Goal: Check status: Check status

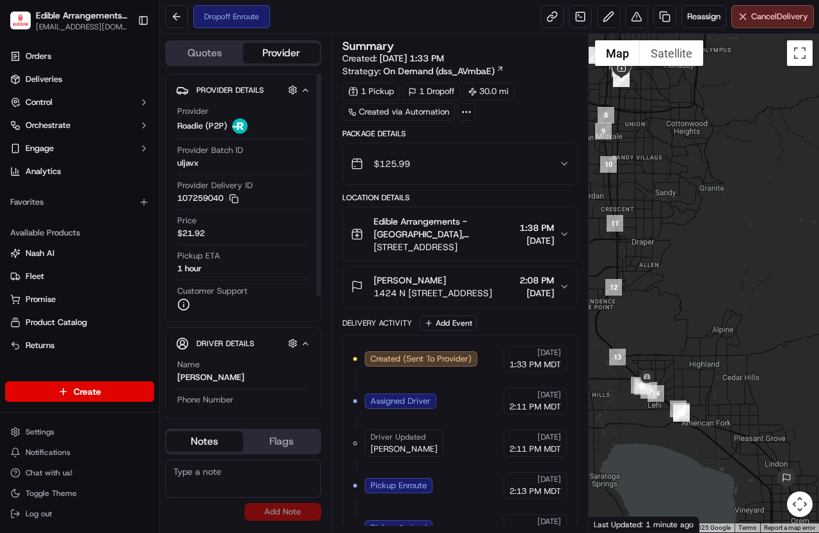
click at [222, 97] on div "Provider Details Hidden ( 2 )" at bounding box center [248, 90] width 104 height 16
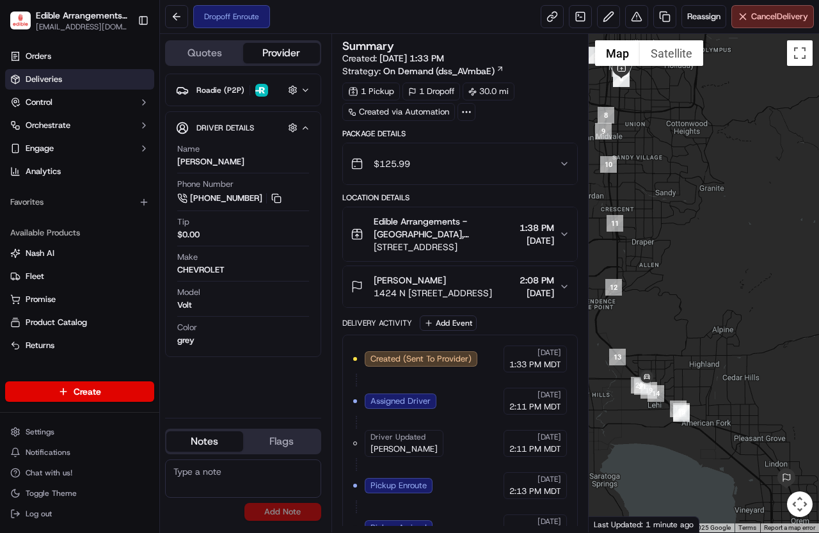
click at [55, 73] on link "Deliveries" at bounding box center [79, 79] width 149 height 20
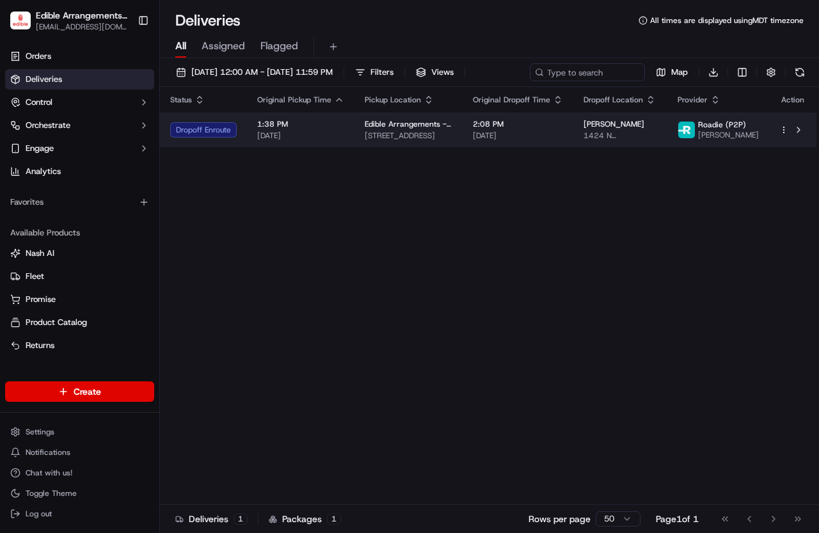
click at [654, 139] on span "1424 N [STREET_ADDRESS]" at bounding box center [620, 135] width 74 height 10
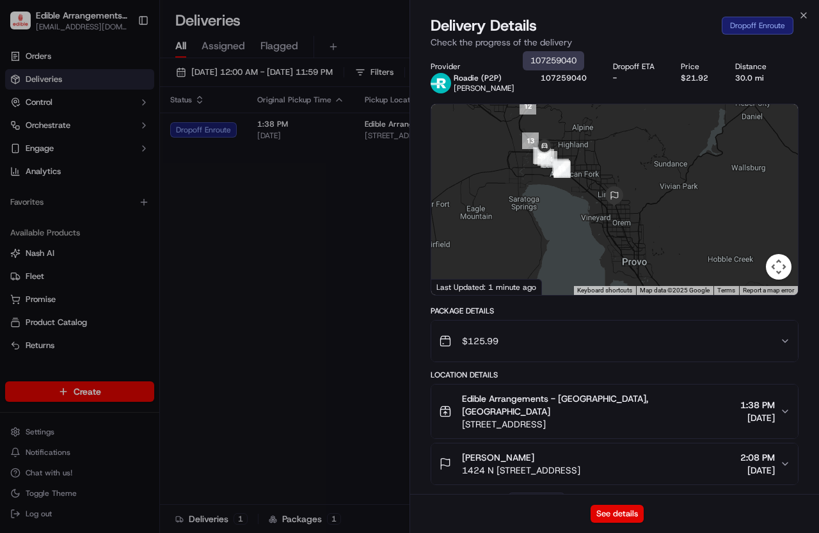
drag, startPoint x: 587, startPoint y: 164, endPoint x: 559, endPoint y: 76, distance: 92.5
click at [559, 76] on div "Provider Roadie (P2P) [PERSON_NAME] Provider Id 107259040 Dropoff ETA - Price $…" at bounding box center [615, 397] width 368 height 672
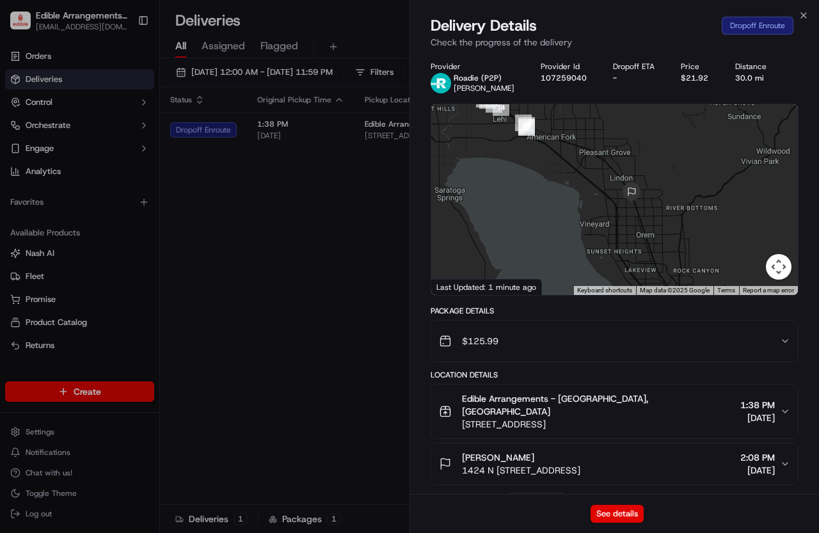
drag, startPoint x: 589, startPoint y: 202, endPoint x: 604, endPoint y: 152, distance: 51.4
click at [604, 152] on div at bounding box center [614, 199] width 367 height 191
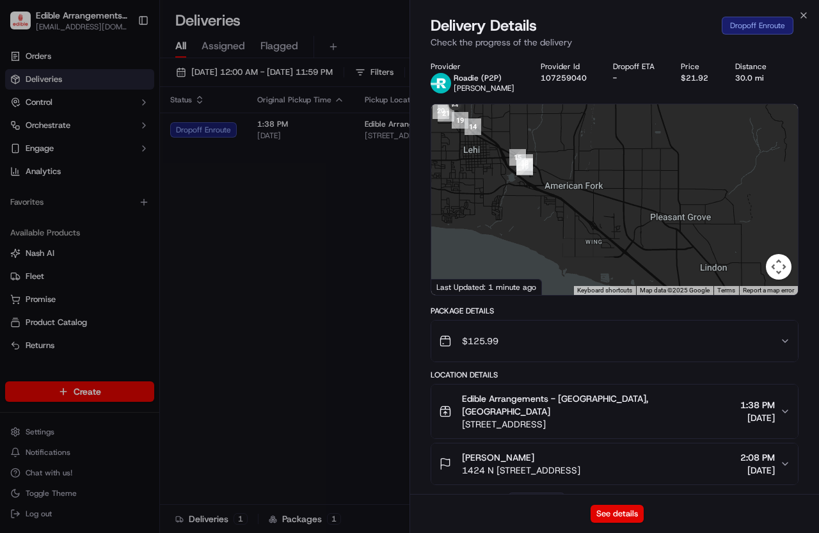
drag, startPoint x: 546, startPoint y: 145, endPoint x: 573, endPoint y: 198, distance: 59.8
click at [573, 198] on div at bounding box center [614, 199] width 367 height 191
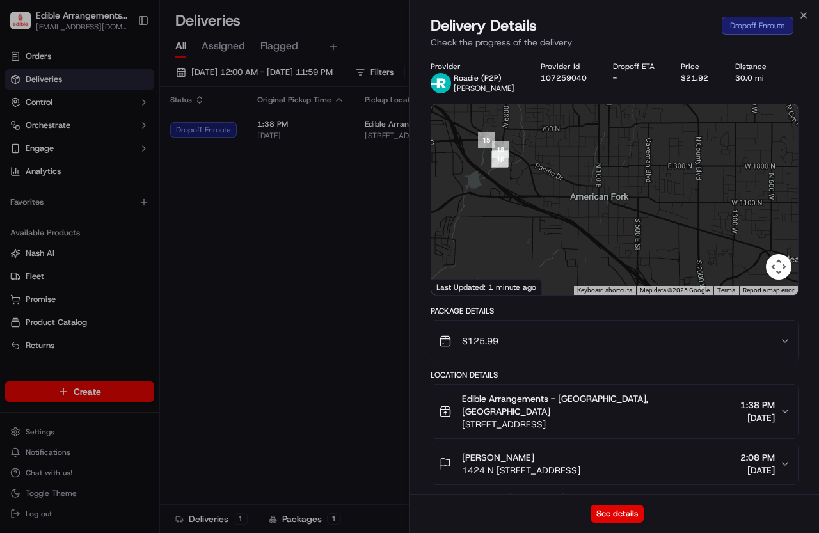
drag, startPoint x: 542, startPoint y: 166, endPoint x: 560, endPoint y: 171, distance: 18.5
click at [560, 171] on div at bounding box center [614, 199] width 367 height 191
click at [691, 223] on div at bounding box center [614, 199] width 367 height 191
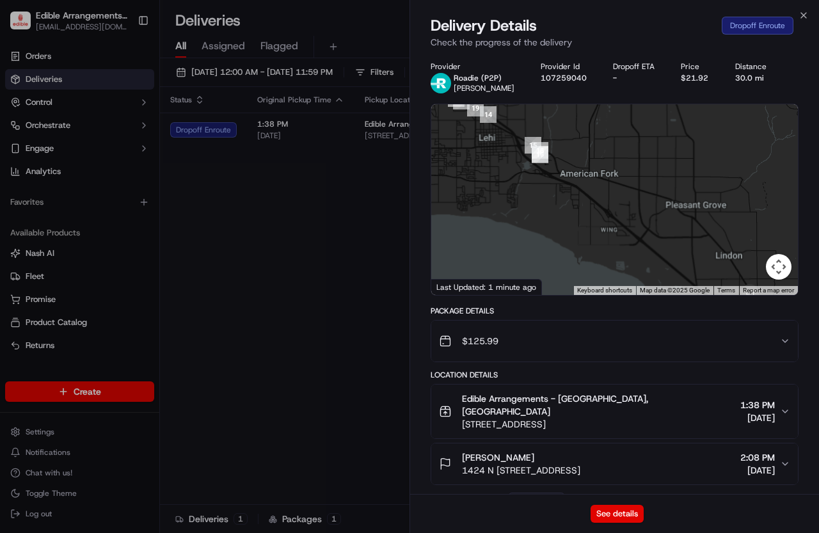
click at [638, 178] on div at bounding box center [614, 199] width 367 height 191
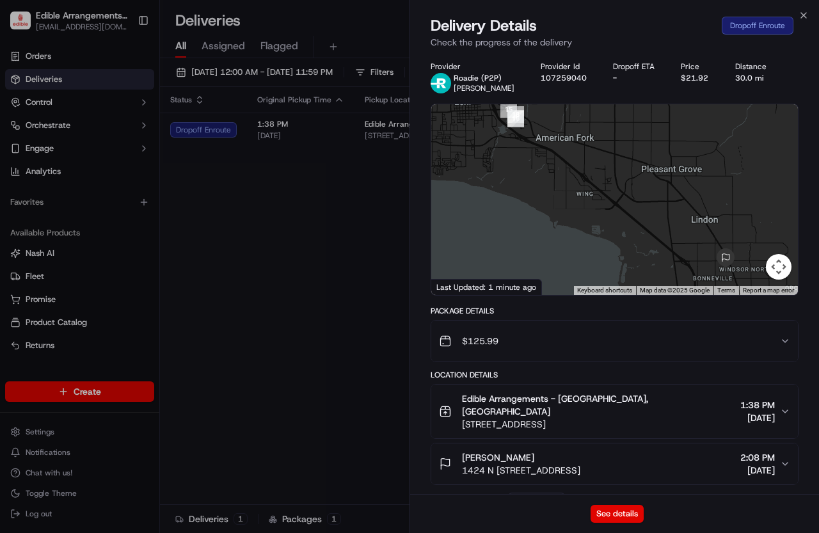
drag, startPoint x: 747, startPoint y: 237, endPoint x: 633, endPoint y: 273, distance: 119.8
click at [723, 200] on div at bounding box center [614, 199] width 367 height 191
